Goal: Information Seeking & Learning: Understand process/instructions

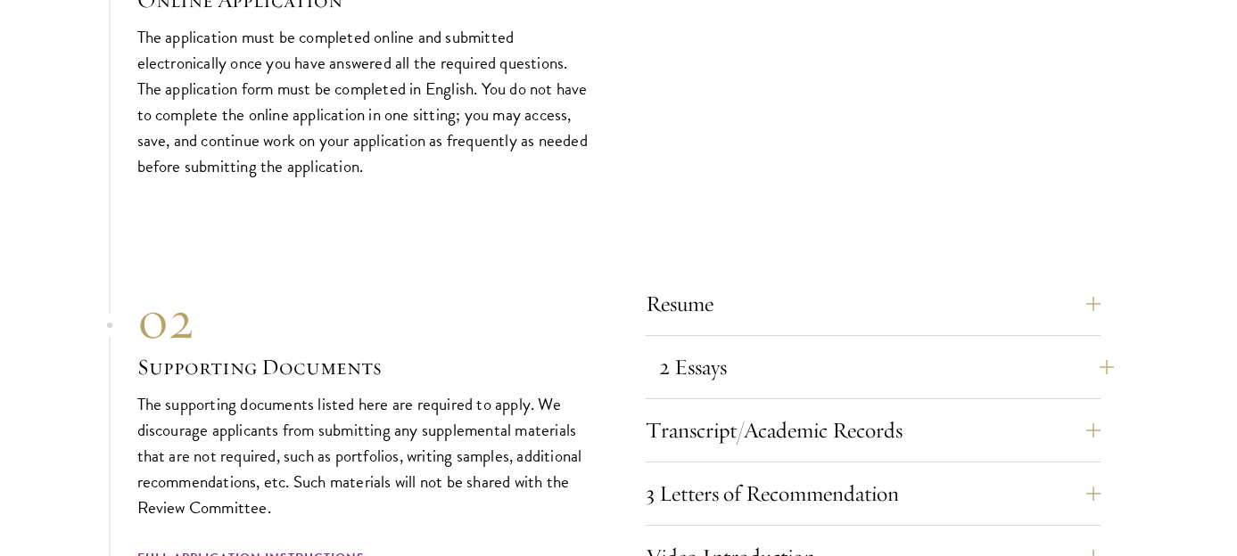
scroll to position [5961, 0]
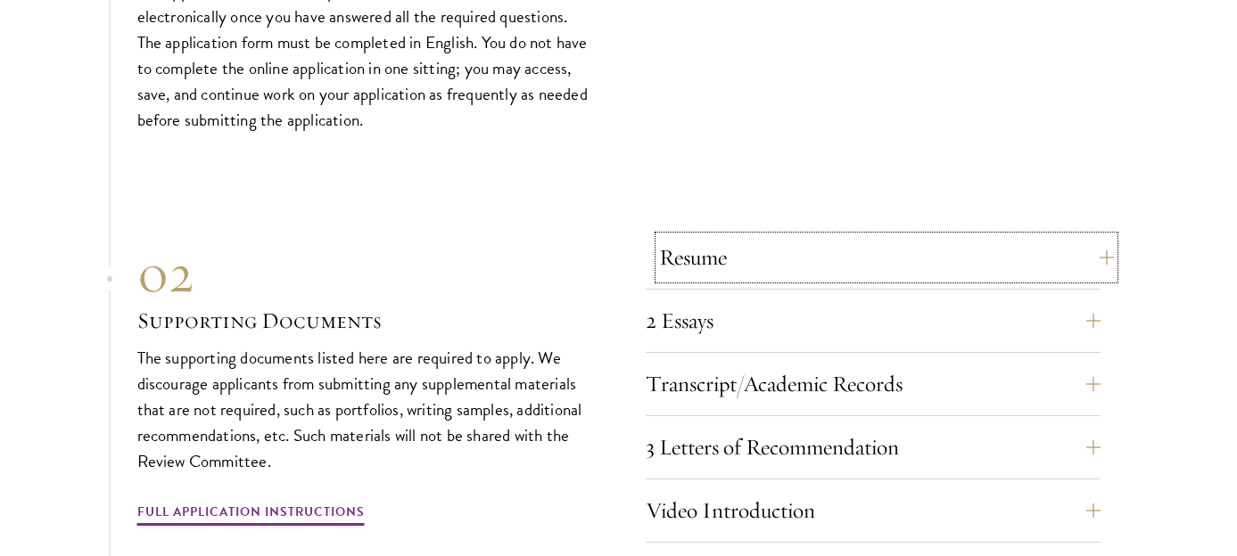
click at [740, 246] on button "Resume" at bounding box center [886, 257] width 455 height 43
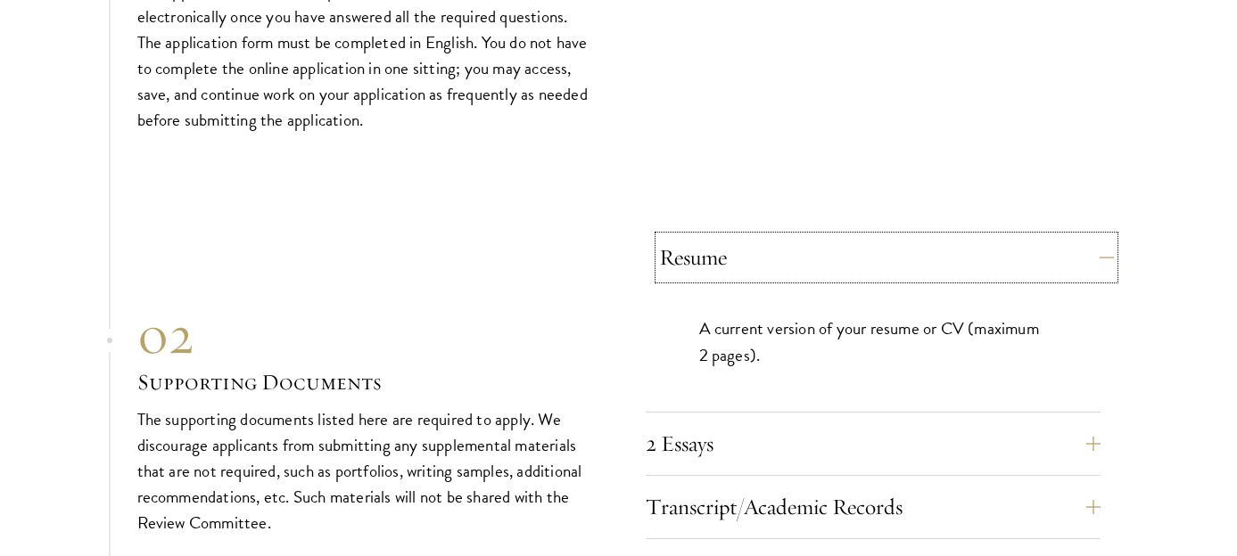
click at [740, 246] on button "Resume" at bounding box center [886, 257] width 455 height 43
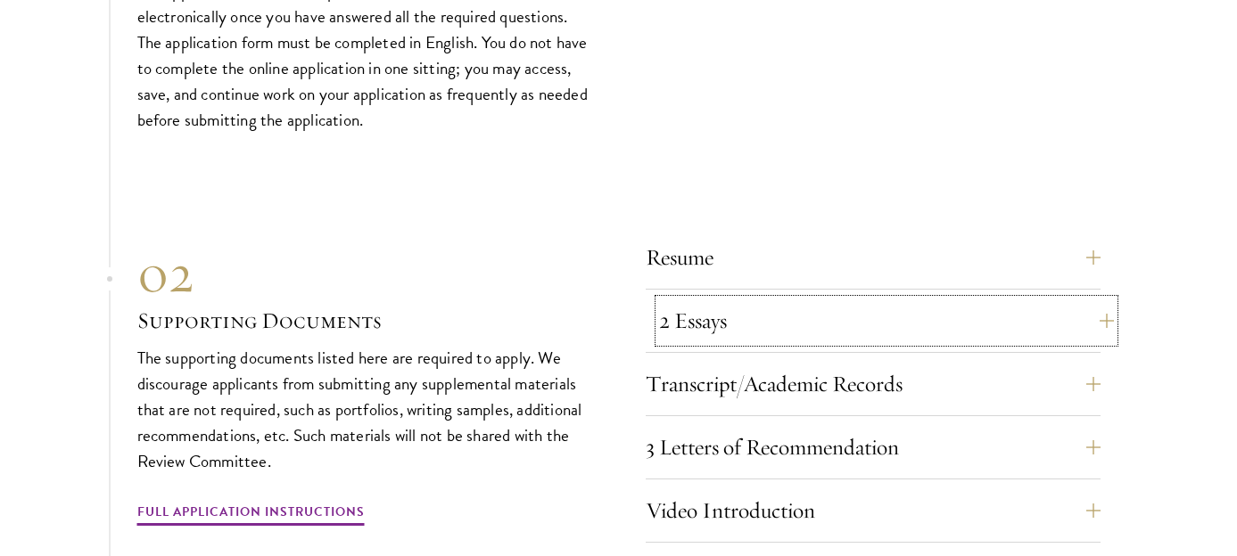
click at [742, 324] on button "2 Essays" at bounding box center [886, 321] width 455 height 43
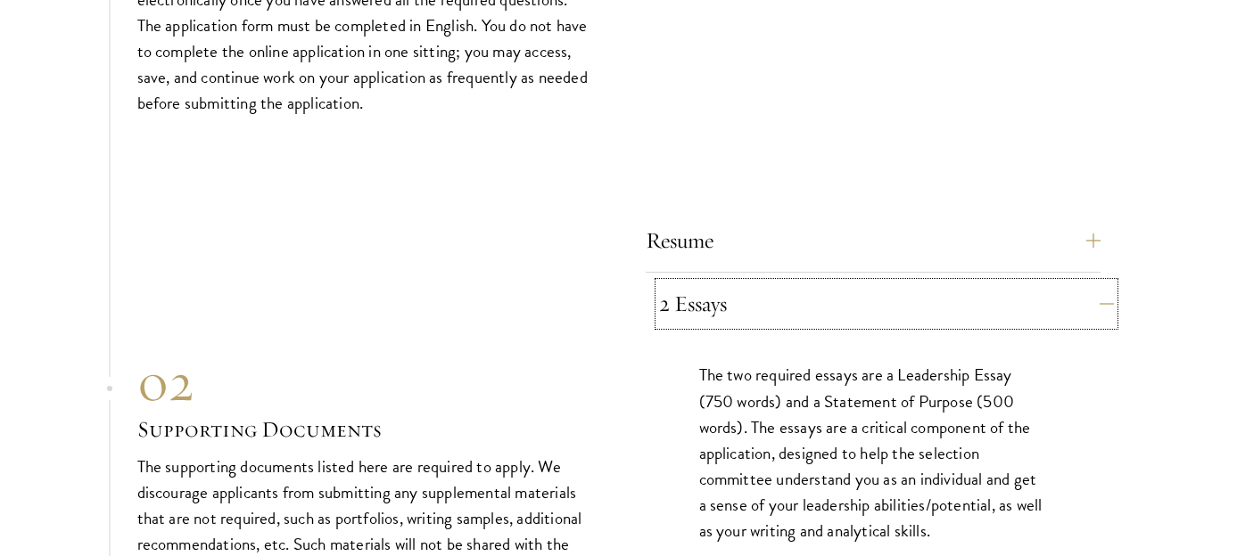
click at [747, 309] on button "2 Essays" at bounding box center [886, 304] width 455 height 43
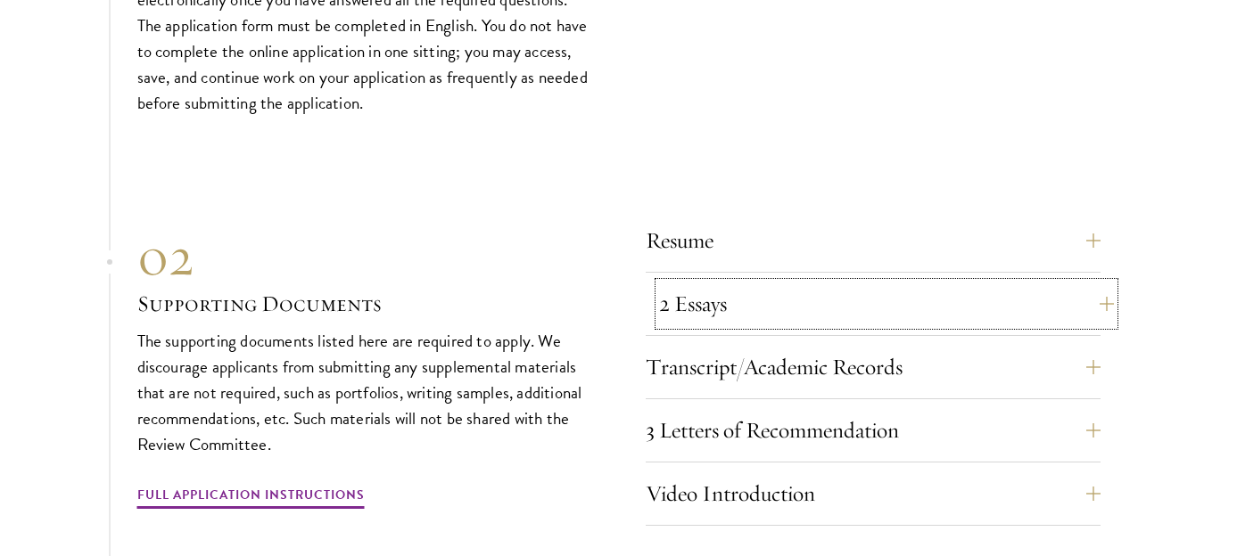
scroll to position [6043, 0]
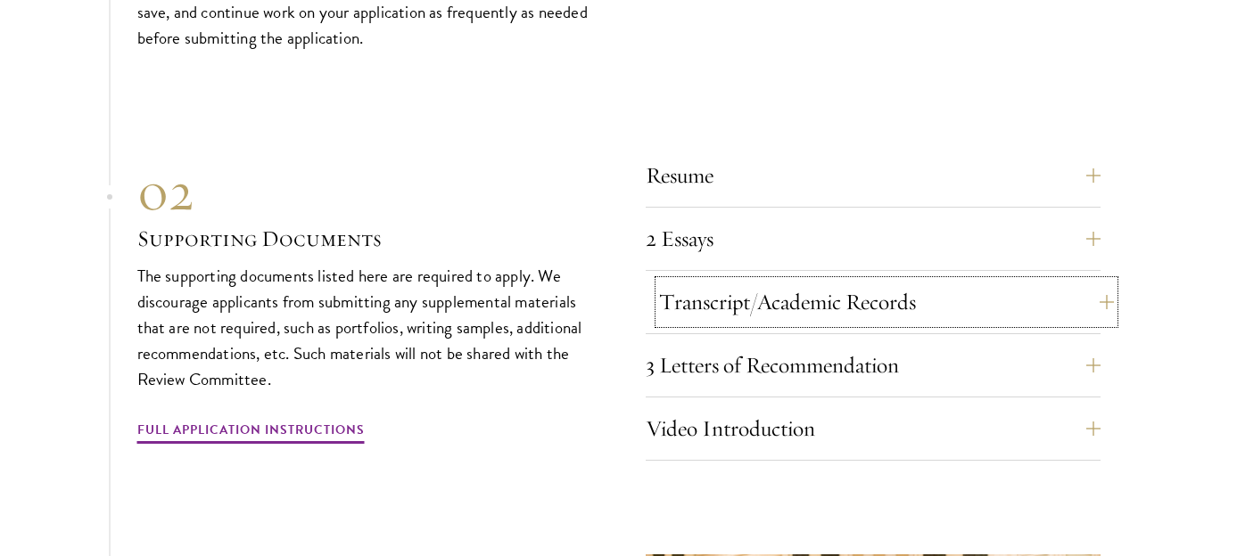
click at [750, 301] on button "Transcript/Academic Records" at bounding box center [886, 302] width 455 height 43
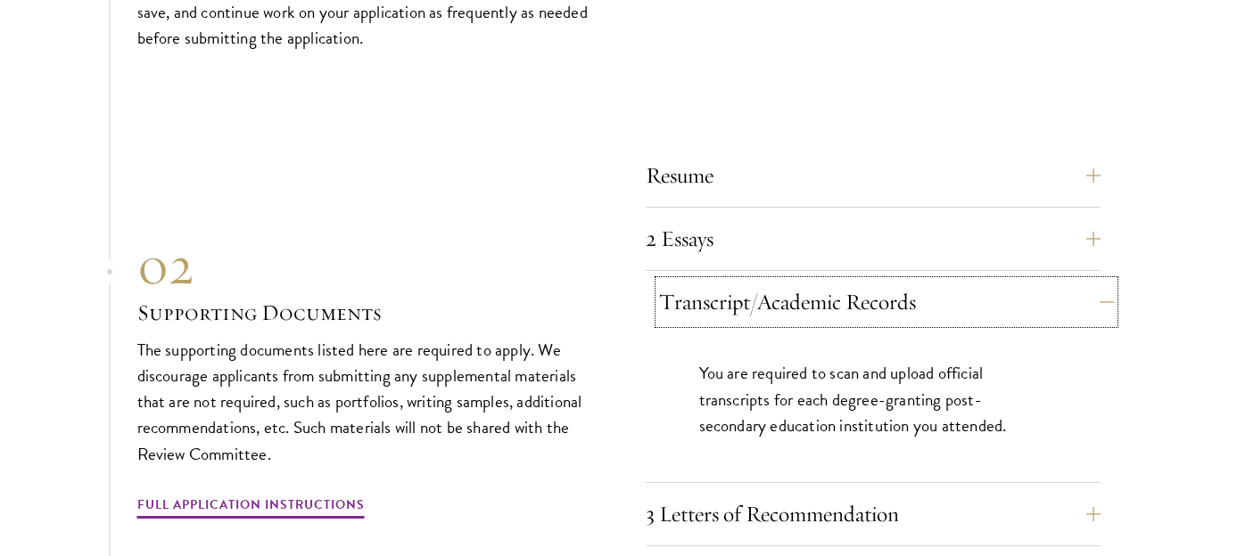
click at [750, 301] on button "Transcript/Academic Records" at bounding box center [886, 302] width 455 height 43
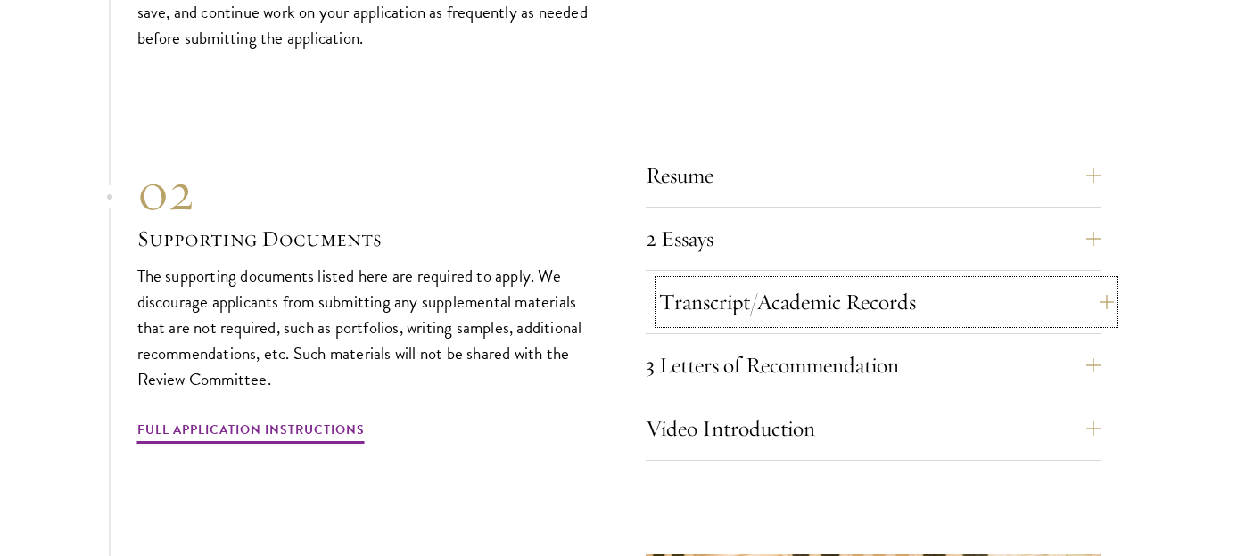
click at [750, 301] on button "Transcript/Academic Records" at bounding box center [886, 302] width 455 height 43
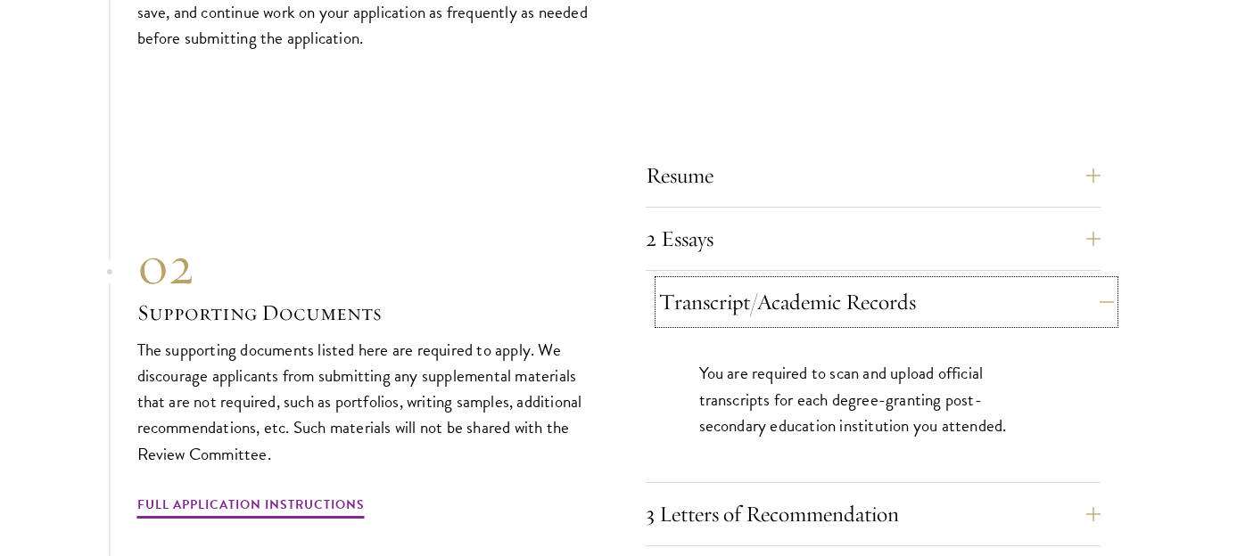
click at [750, 301] on button "Transcript/Academic Records" at bounding box center [886, 302] width 455 height 43
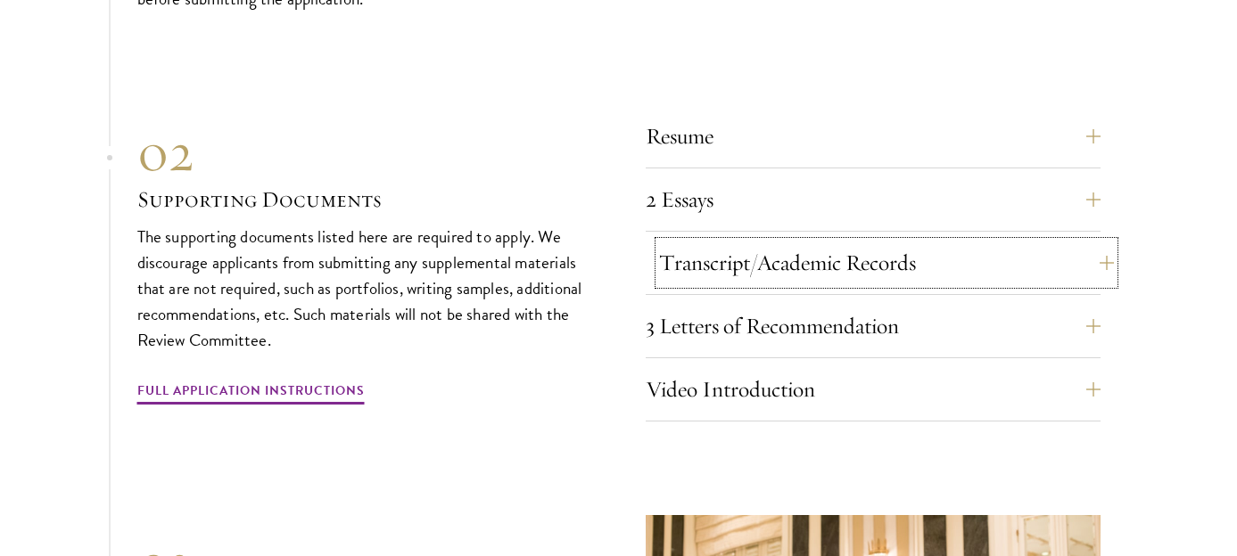
scroll to position [6083, 0]
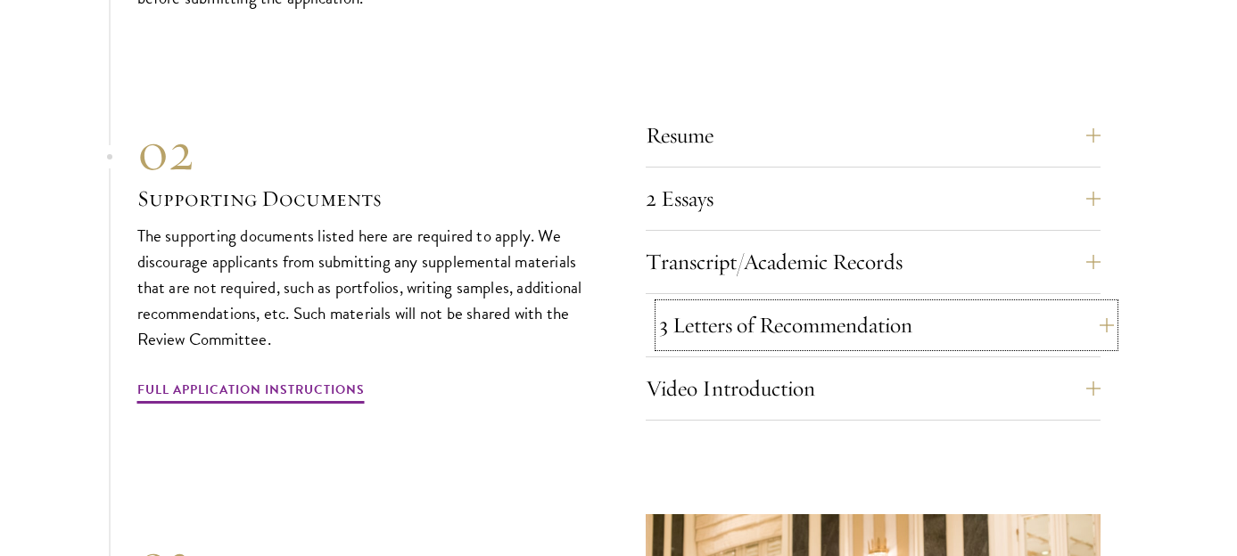
click at [741, 317] on button "3 Letters of Recommendation" at bounding box center [886, 325] width 455 height 43
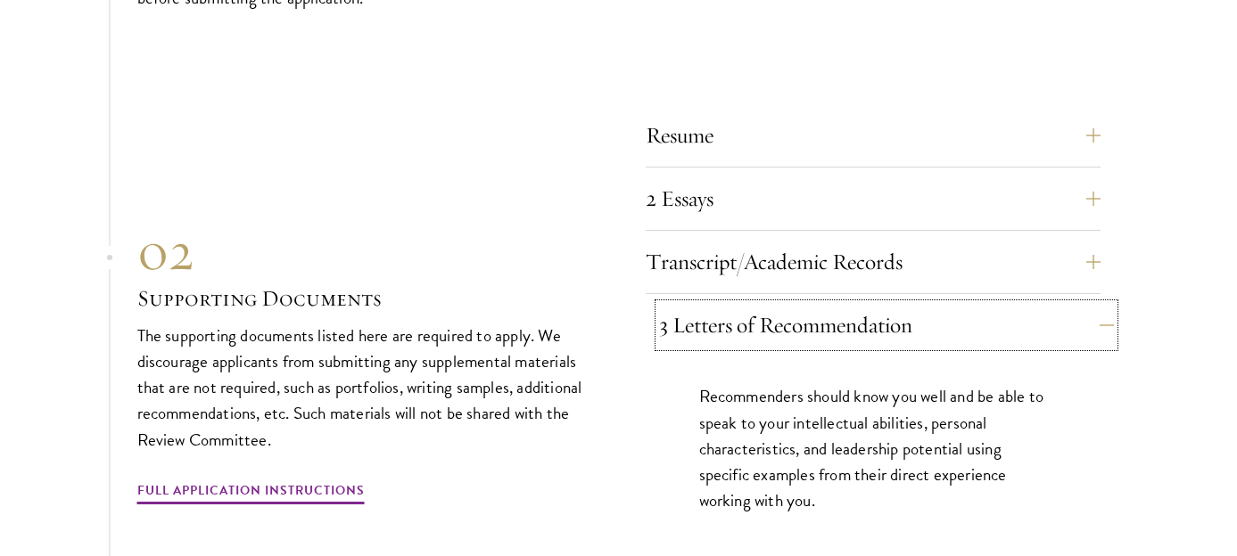
click at [741, 317] on button "3 Letters of Recommendation" at bounding box center [886, 325] width 455 height 43
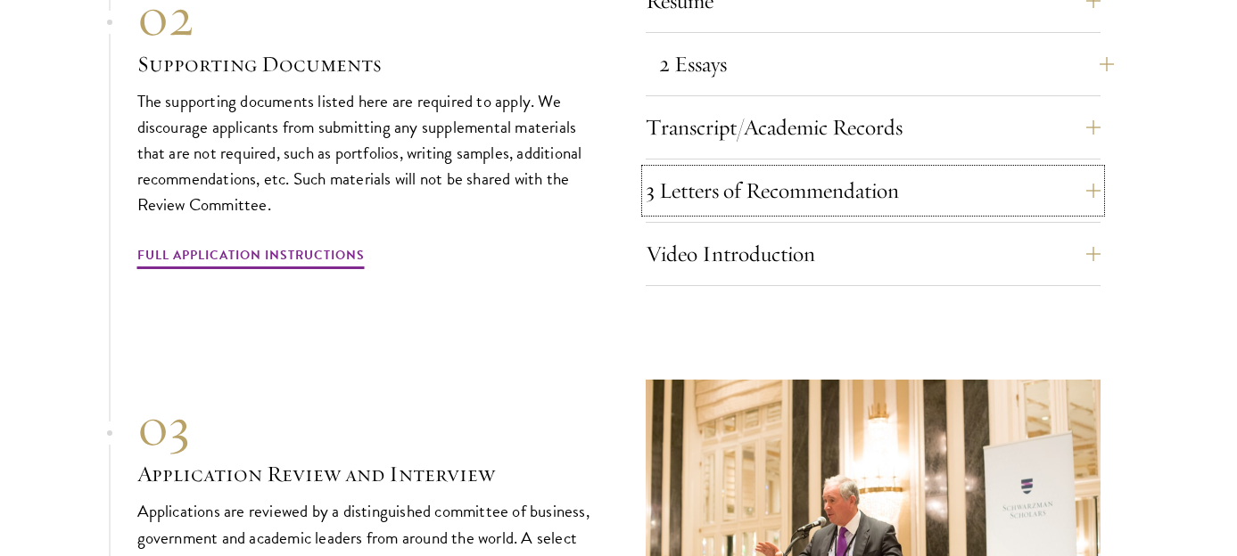
scroll to position [6236, 0]
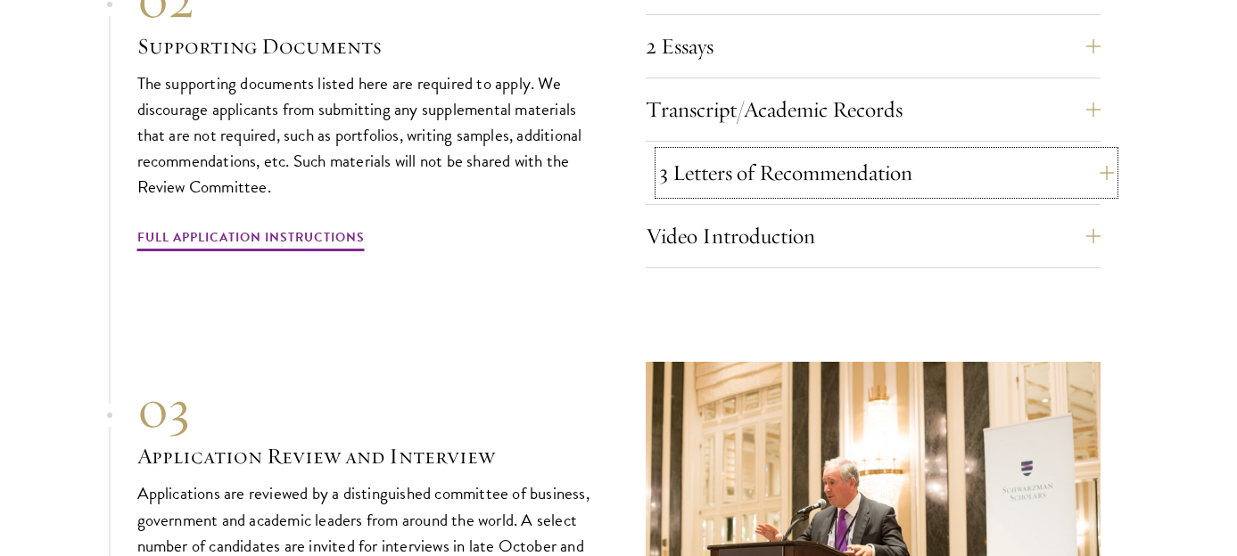
click at [947, 175] on button "3 Letters of Recommendation" at bounding box center [886, 173] width 455 height 43
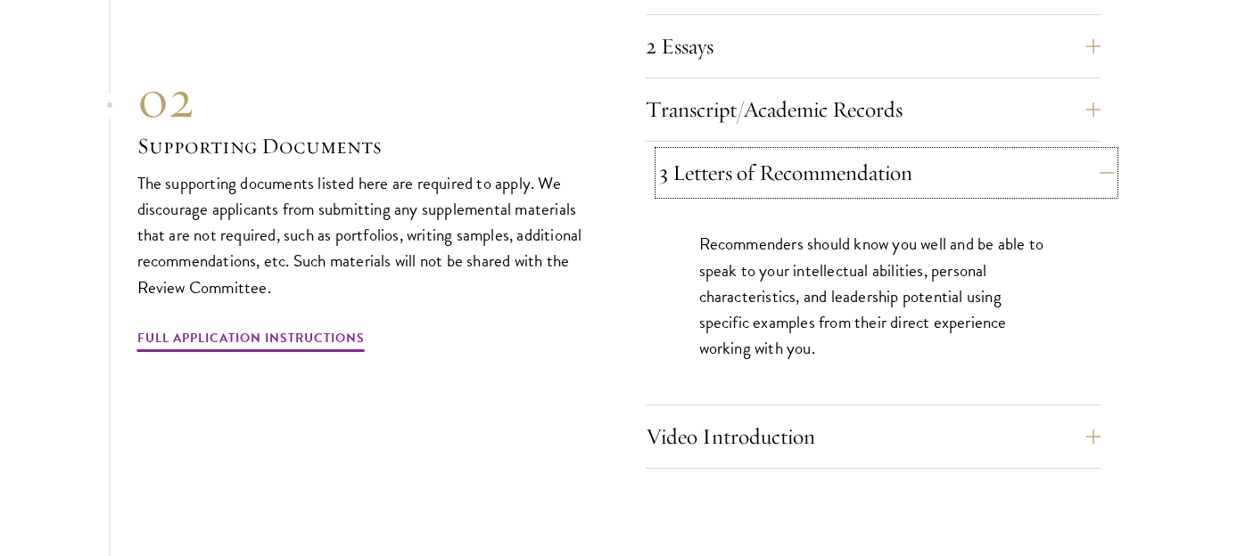
click at [947, 175] on button "3 Letters of Recommendation" at bounding box center [886, 173] width 455 height 43
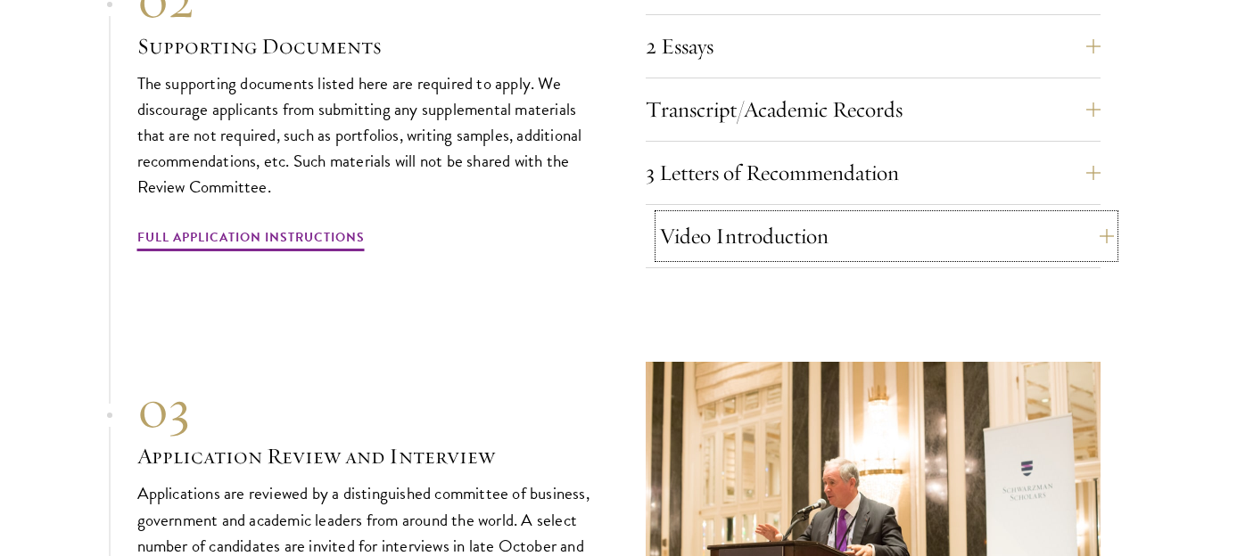
click at [917, 226] on button "Video Introduction" at bounding box center [886, 236] width 455 height 43
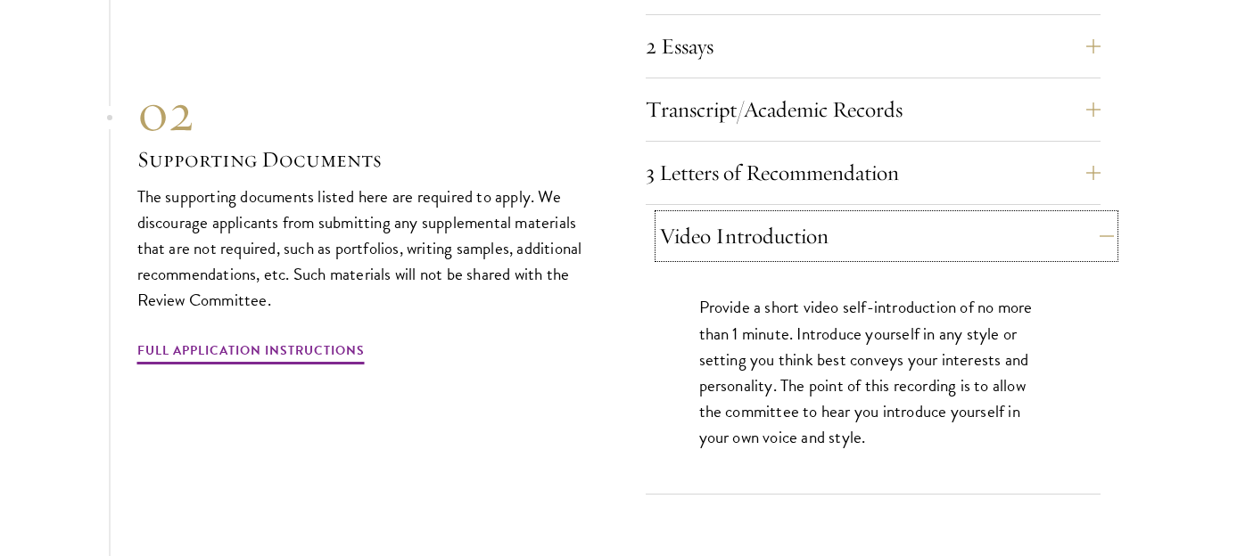
click at [915, 217] on button "Video Introduction" at bounding box center [886, 236] width 455 height 43
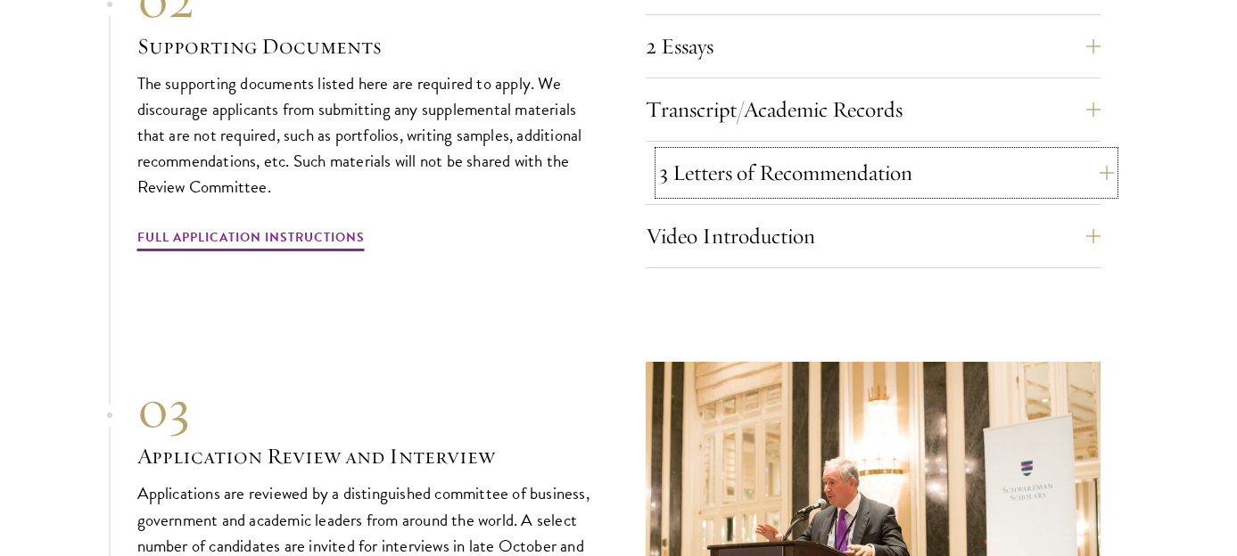
click at [896, 163] on button "3 Letters of Recommendation" at bounding box center [886, 173] width 455 height 43
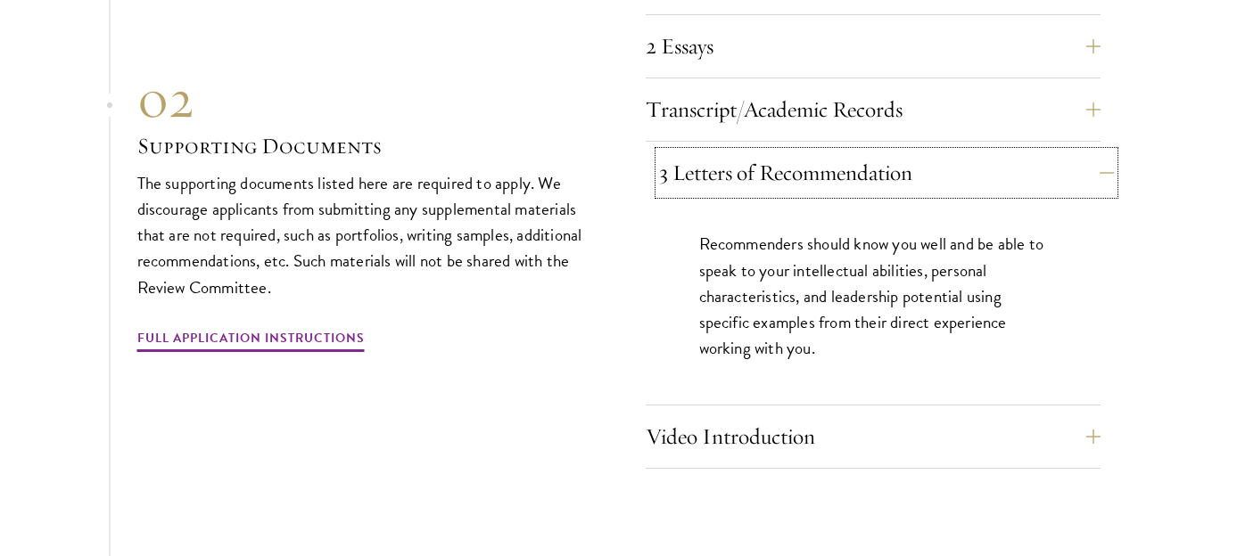
click at [896, 163] on button "3 Letters of Recommendation" at bounding box center [886, 173] width 455 height 43
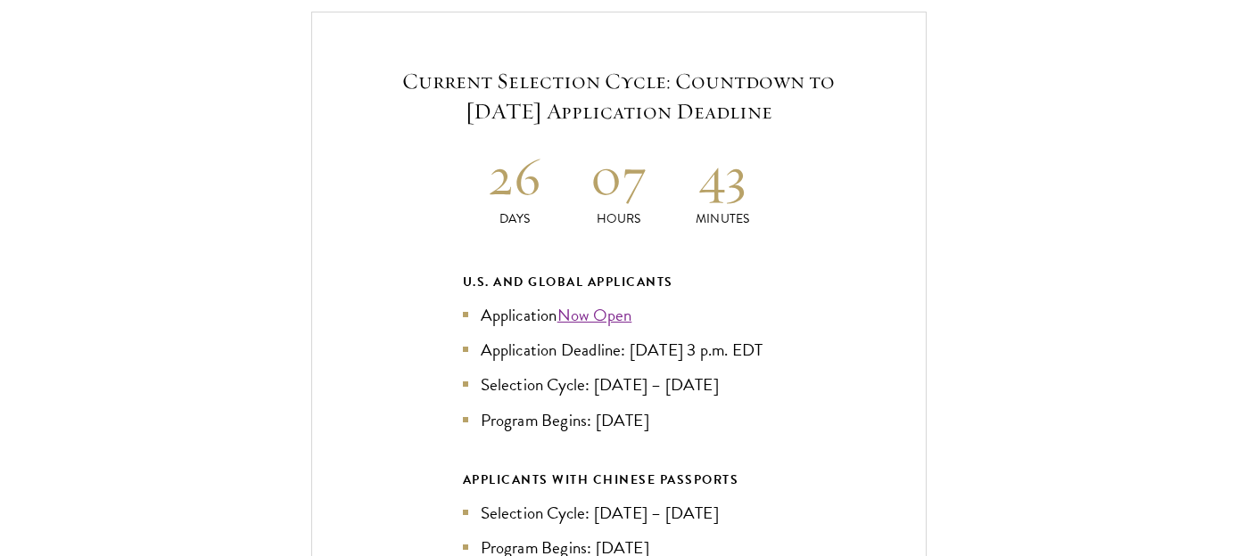
scroll to position [3824, 0]
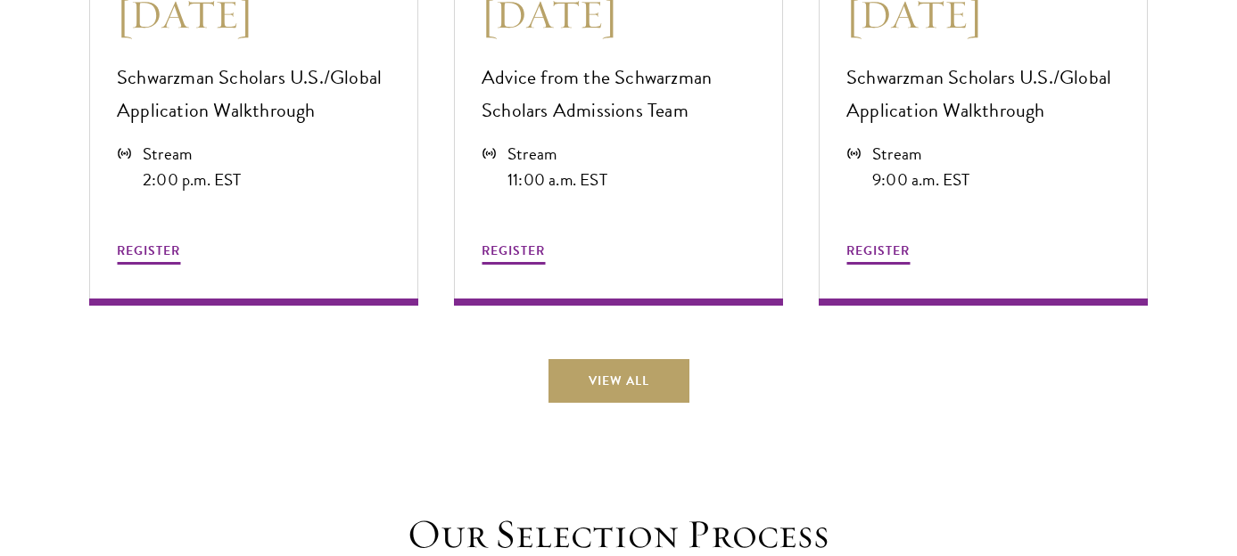
scroll to position [5043, 0]
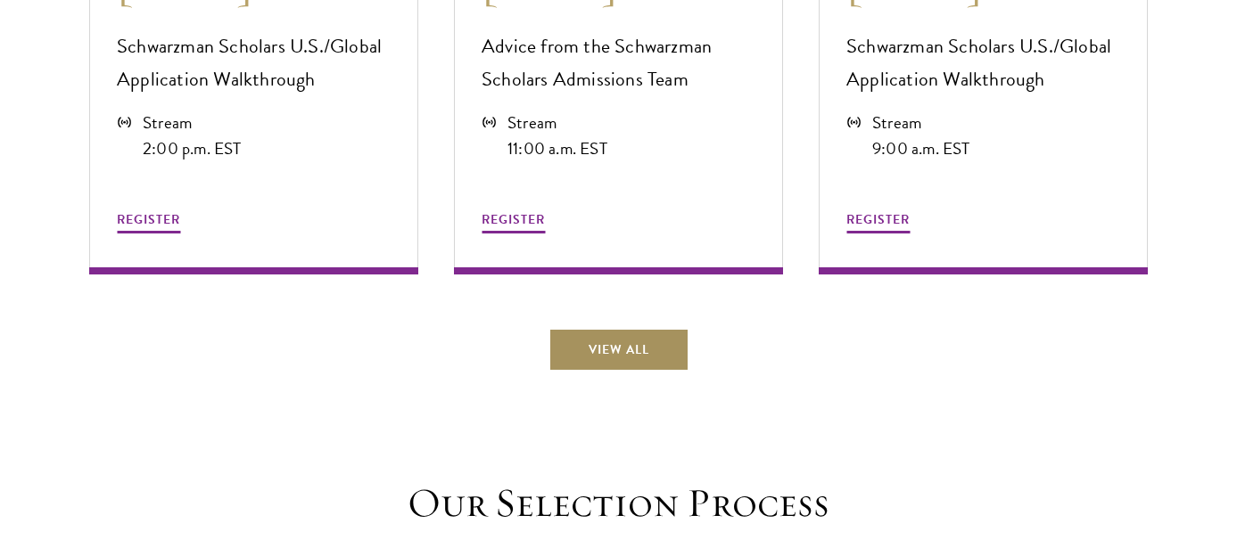
click at [586, 343] on link "View All" at bounding box center [618, 349] width 141 height 43
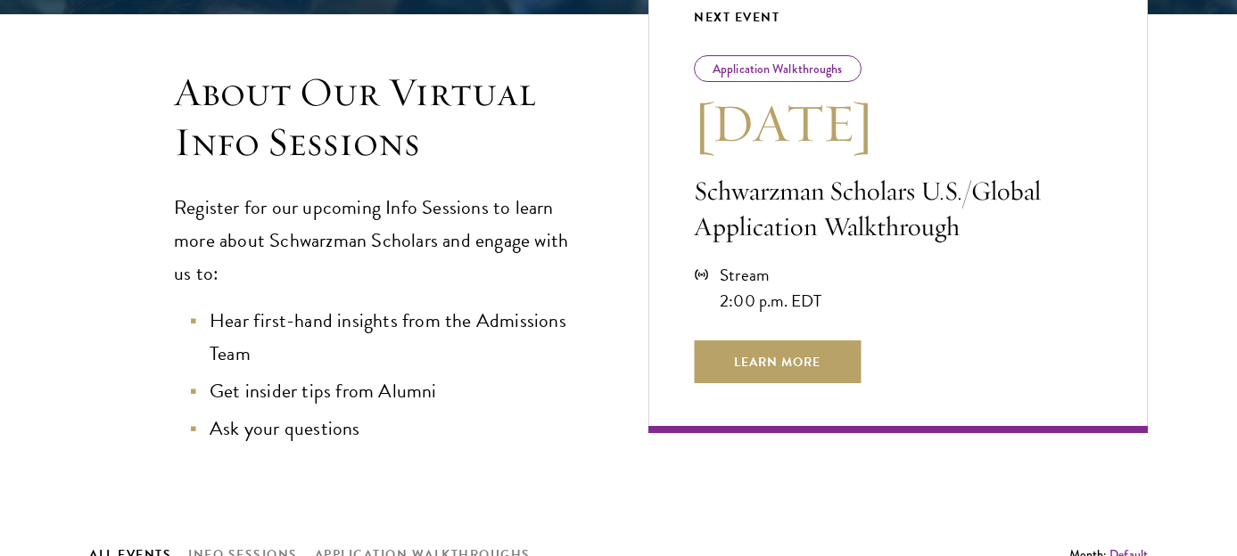
scroll to position [462, 0]
